Goal: Information Seeking & Learning: Learn about a topic

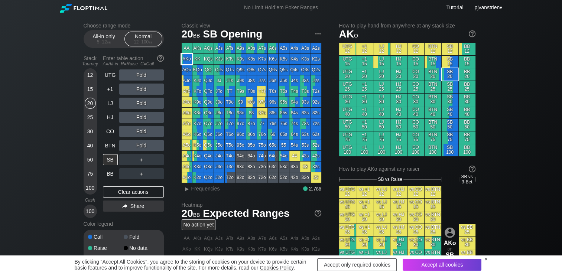
click at [190, 61] on div "AKo" at bounding box center [187, 59] width 10 height 10
click at [209, 191] on span "Frequencies" at bounding box center [205, 189] width 29 height 6
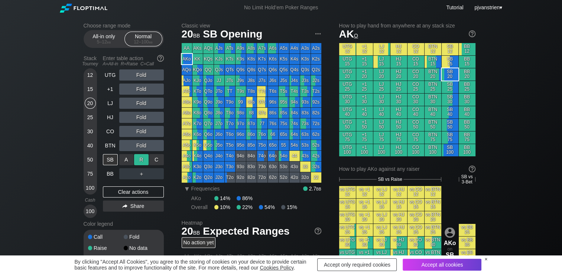
click at [139, 162] on div "R ✕" at bounding box center [141, 159] width 14 height 11
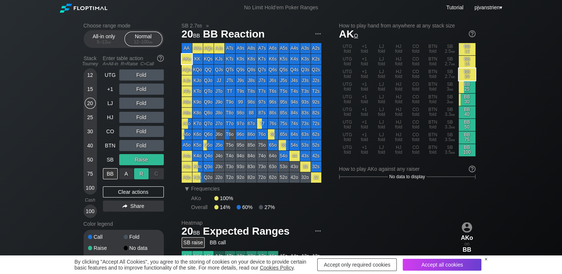
click at [142, 174] on div "R ✕" at bounding box center [141, 173] width 14 height 11
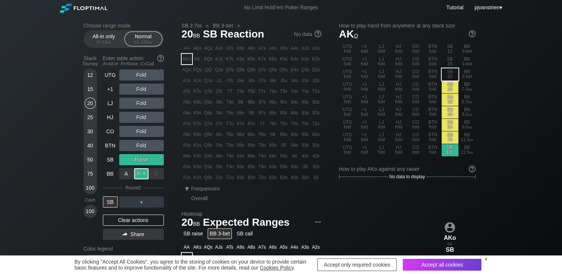
click at [145, 174] on div "R ✕" at bounding box center [141, 173] width 14 height 11
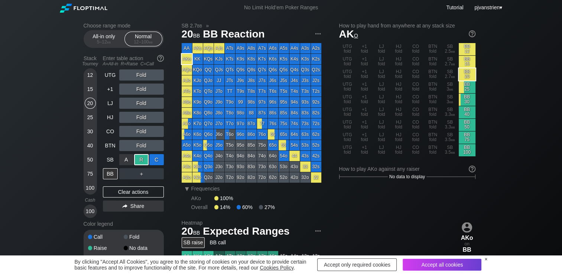
click at [155, 159] on div "C ✕" at bounding box center [156, 159] width 14 height 11
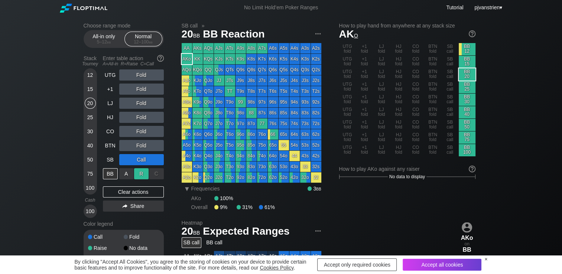
click at [142, 174] on div "R ✕" at bounding box center [141, 173] width 14 height 11
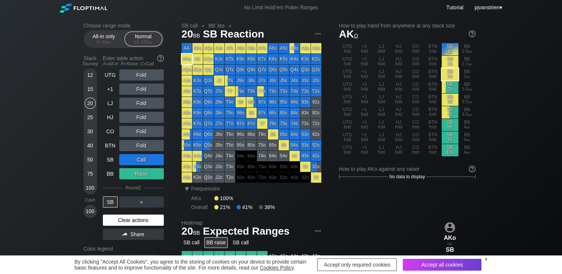
click at [130, 222] on div "Clear actions" at bounding box center [133, 220] width 61 height 11
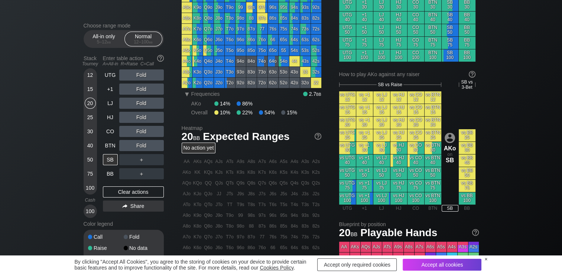
scroll to position [104, 0]
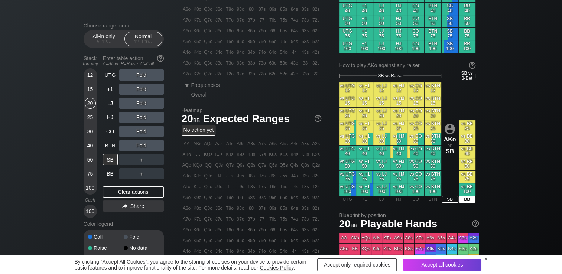
click at [466, 198] on div "How to play hand from anywhere at any stack size AK o UTG 12 +1 12 LJ 12 HJ 12 …" at bounding box center [407, 66] width 136 height 294
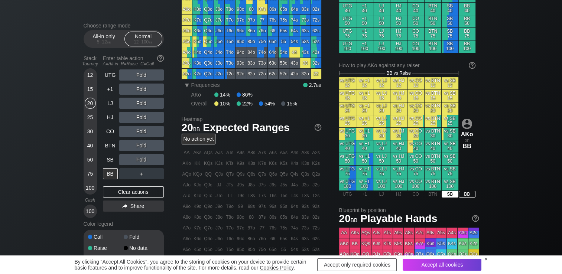
click at [447, 193] on main "BB vs Raise vs UTG 12 vs +1 12 vs LJ 12 vs HJ 12 vs CO 12 vs BTN 12 vs SB 12 vs…" at bounding box center [407, 134] width 136 height 127
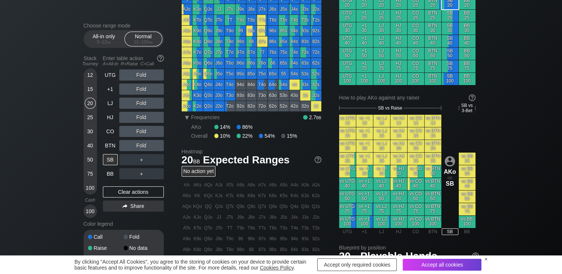
scroll to position [72, 0]
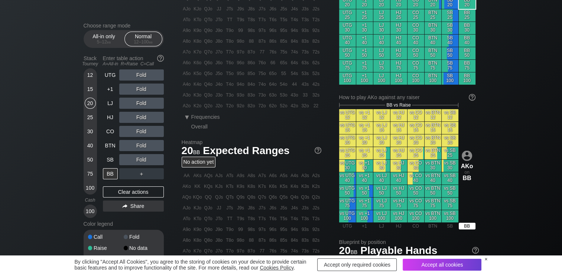
click at [467, 234] on div "How to play hand from anywhere at any stack size AK o UTG 12 +1 12 LJ 12 HJ 12 …" at bounding box center [407, 95] width 136 height 288
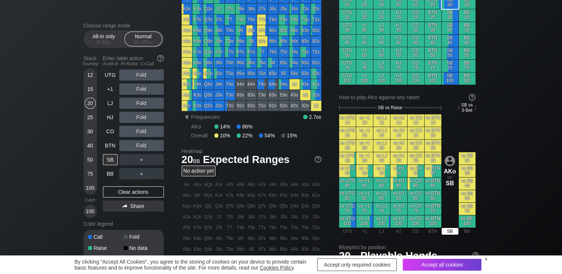
click at [451, 227] on main "SB vs Raise SB vs 3-Bet vs UTG 12 vs +1 12 vs LJ 12 vs HJ 12 vs CO 12 vs BTN 12…" at bounding box center [407, 169] width 136 height 132
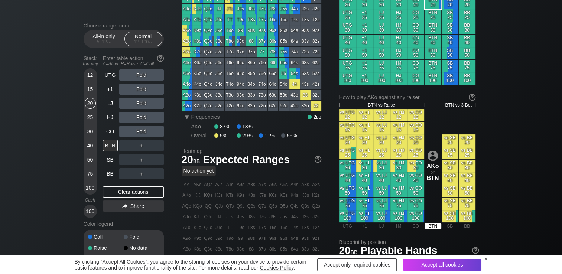
click at [434, 233] on div "How to play hand from anywhere at any stack size AK o UTG 12 +1 12 LJ 12 HJ 12 …" at bounding box center [407, 95] width 136 height 288
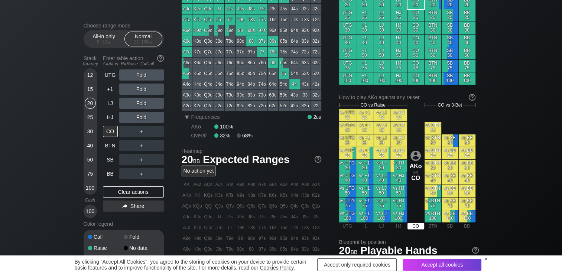
click at [416, 229] on div "CO" at bounding box center [416, 226] width 17 height 7
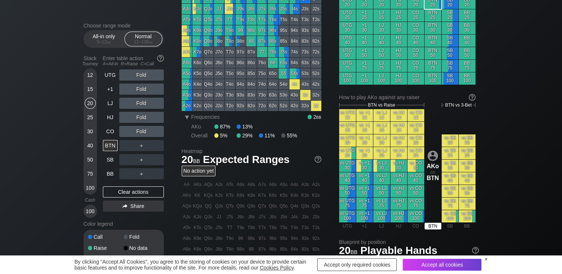
click at [432, 229] on div "BTN" at bounding box center [433, 226] width 17 height 7
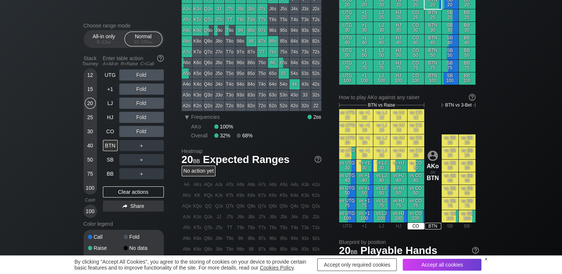
click at [417, 228] on div "CO" at bounding box center [416, 226] width 17 height 7
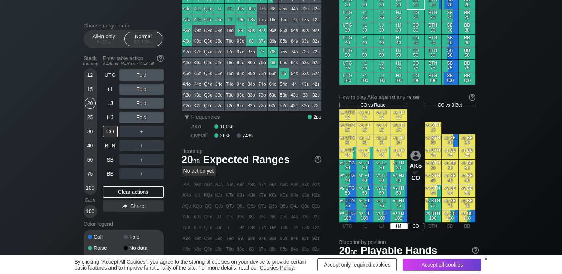
click at [396, 229] on div "HJ" at bounding box center [399, 226] width 17 height 7
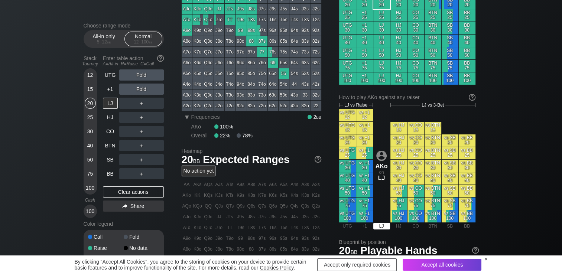
click at [380, 228] on div "LJ" at bounding box center [381, 226] width 17 height 7
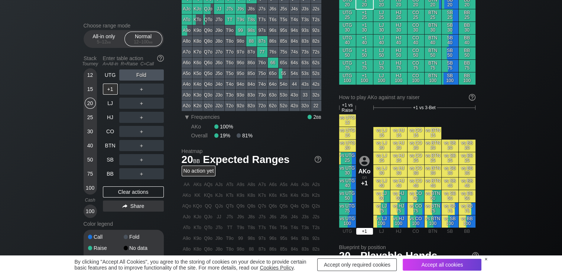
drag, startPoint x: 364, startPoint y: 227, endPoint x: 328, endPoint y: 179, distance: 59.5
click at [328, 179] on div "Classic view 20 bb +1 Opening AA AKs AQs AJs ATs A9s A8s A7s A6s A5s A4s A3s A2…" at bounding box center [330, 187] width 297 height 472
